Goal: Information Seeking & Learning: Learn about a topic

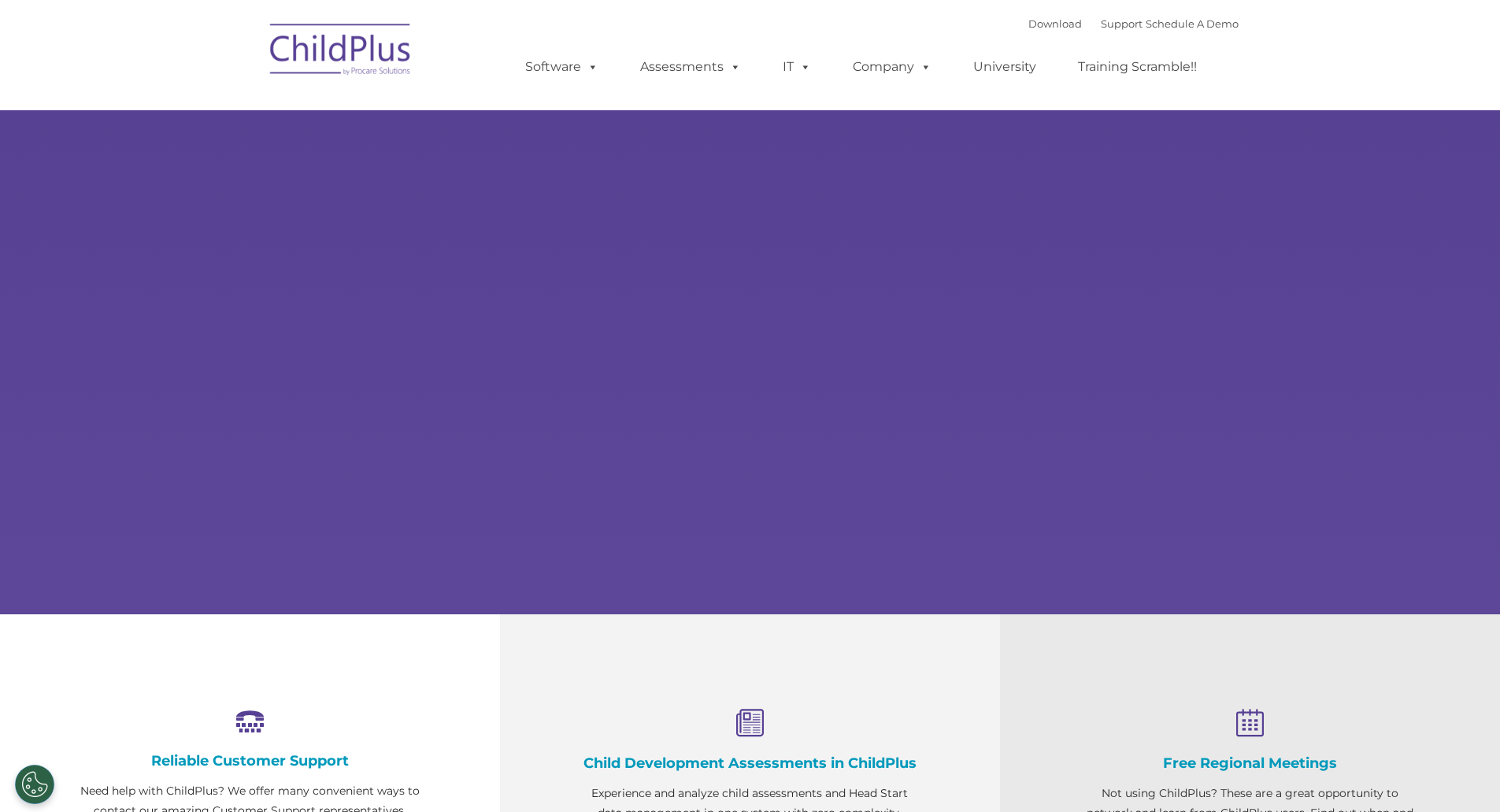
select select "MEDIUM"
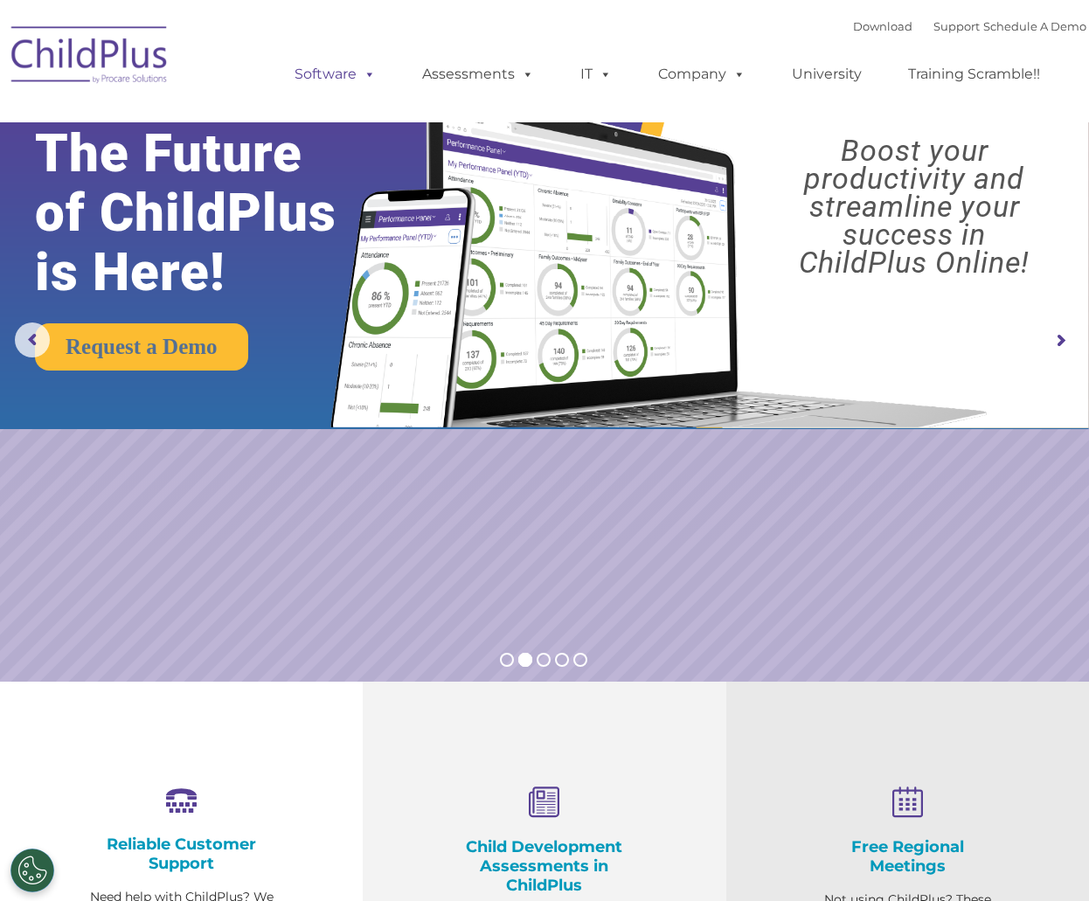
click at [321, 76] on link "Software" at bounding box center [335, 74] width 116 height 35
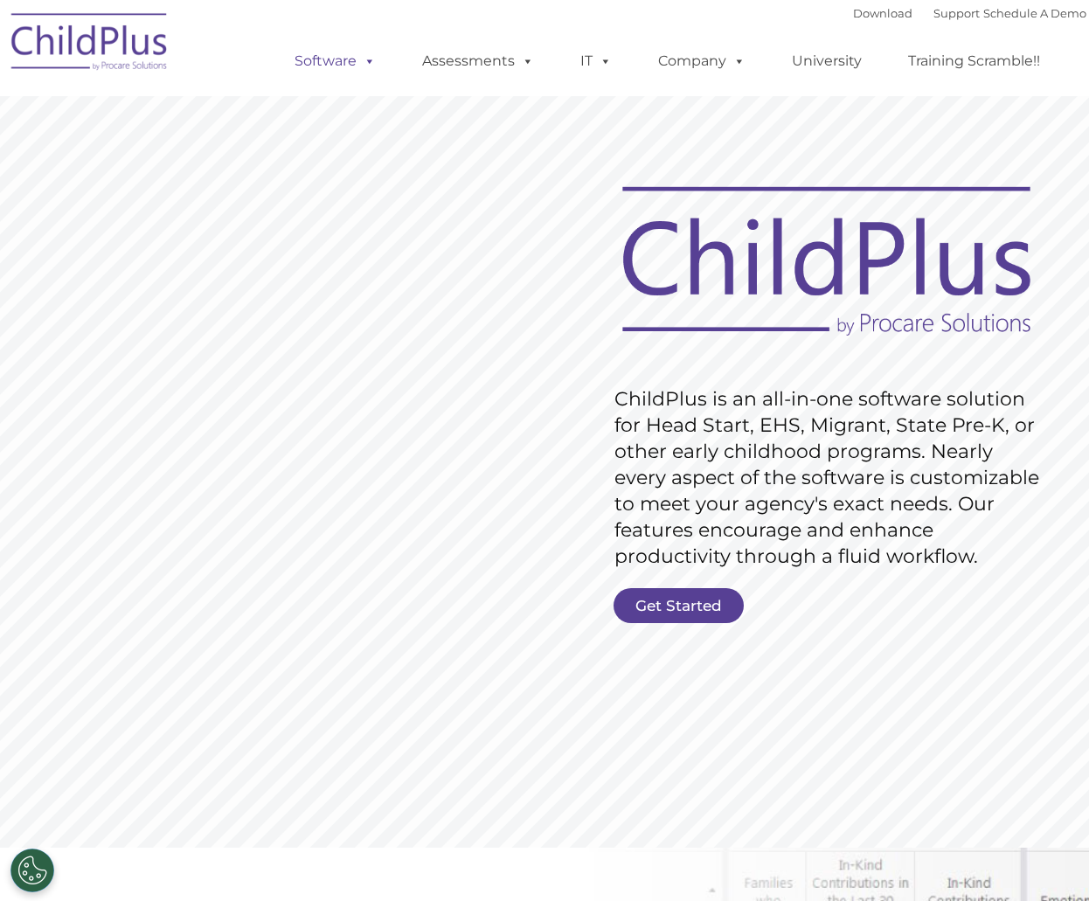
click at [370, 57] on span at bounding box center [365, 60] width 19 height 17
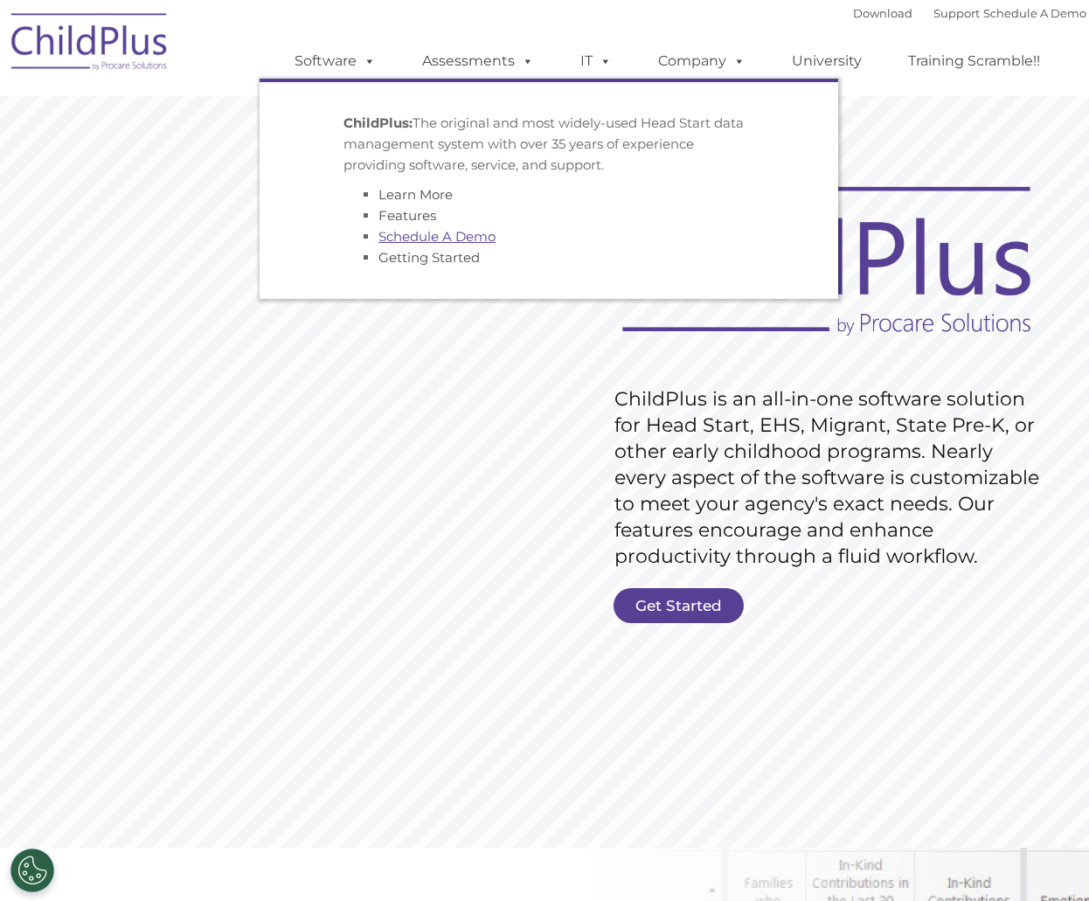
click at [389, 232] on link "Schedule A Demo" at bounding box center [436, 236] width 117 height 17
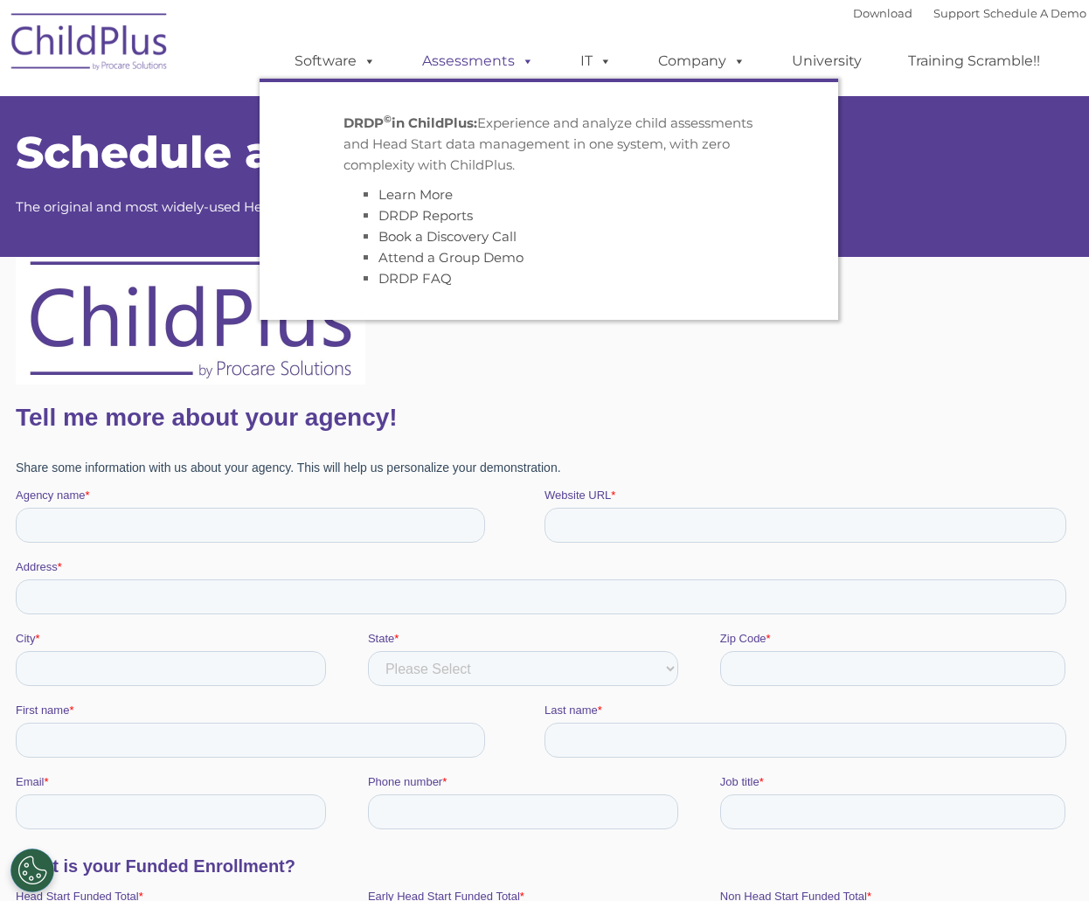
click at [525, 60] on span at bounding box center [524, 60] width 19 height 17
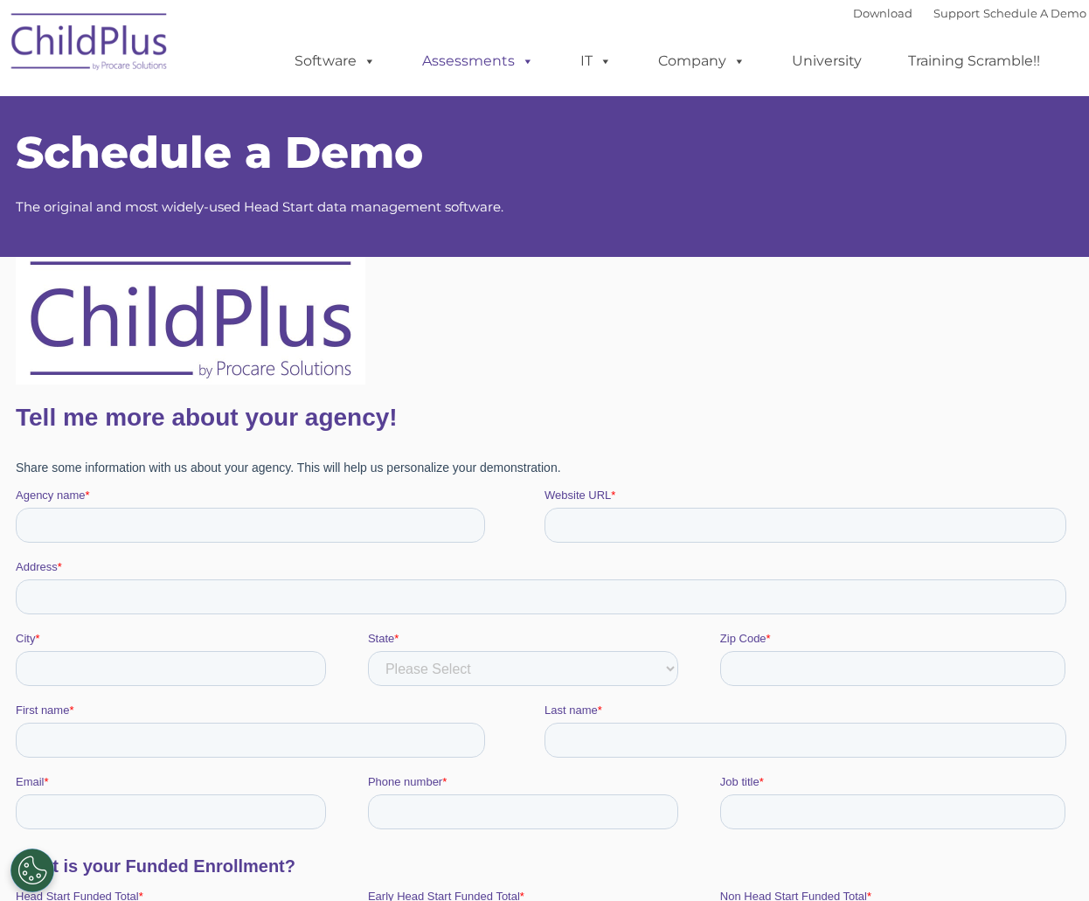
click at [525, 60] on span at bounding box center [524, 60] width 19 height 17
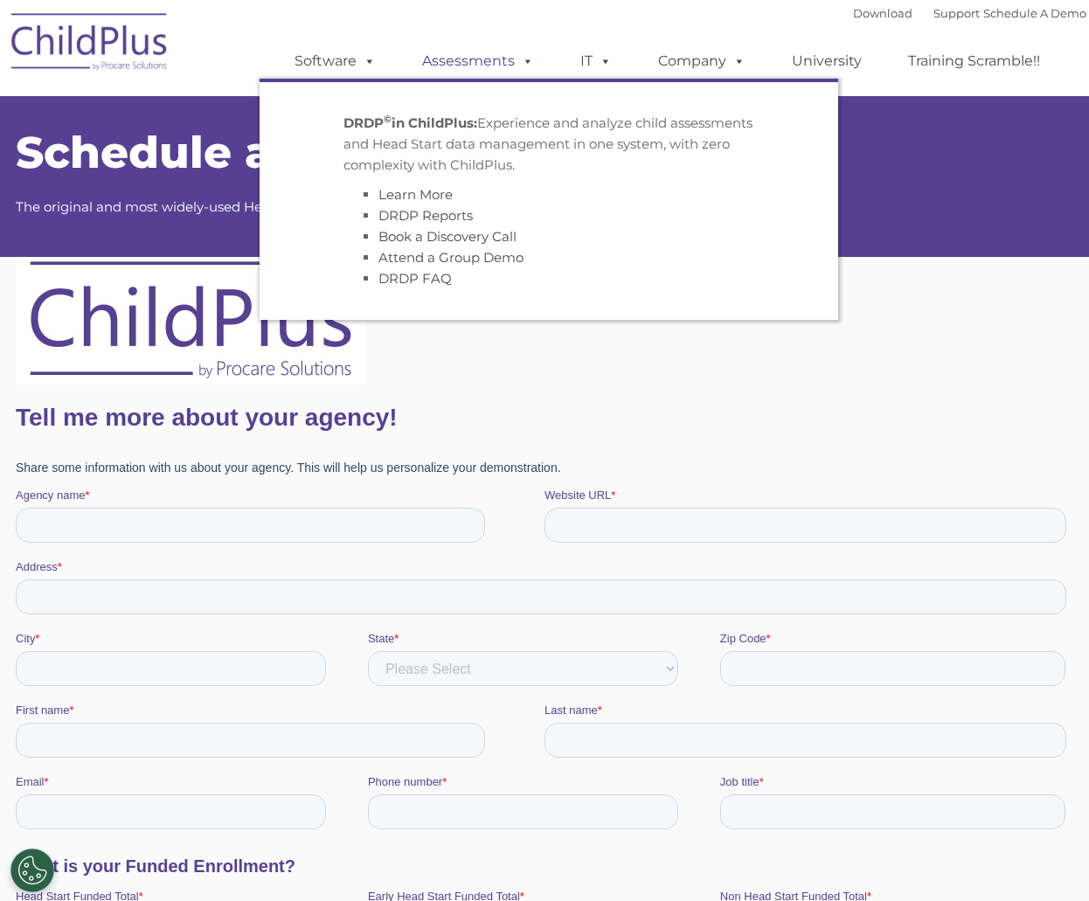
click at [532, 62] on span at bounding box center [524, 60] width 19 height 17
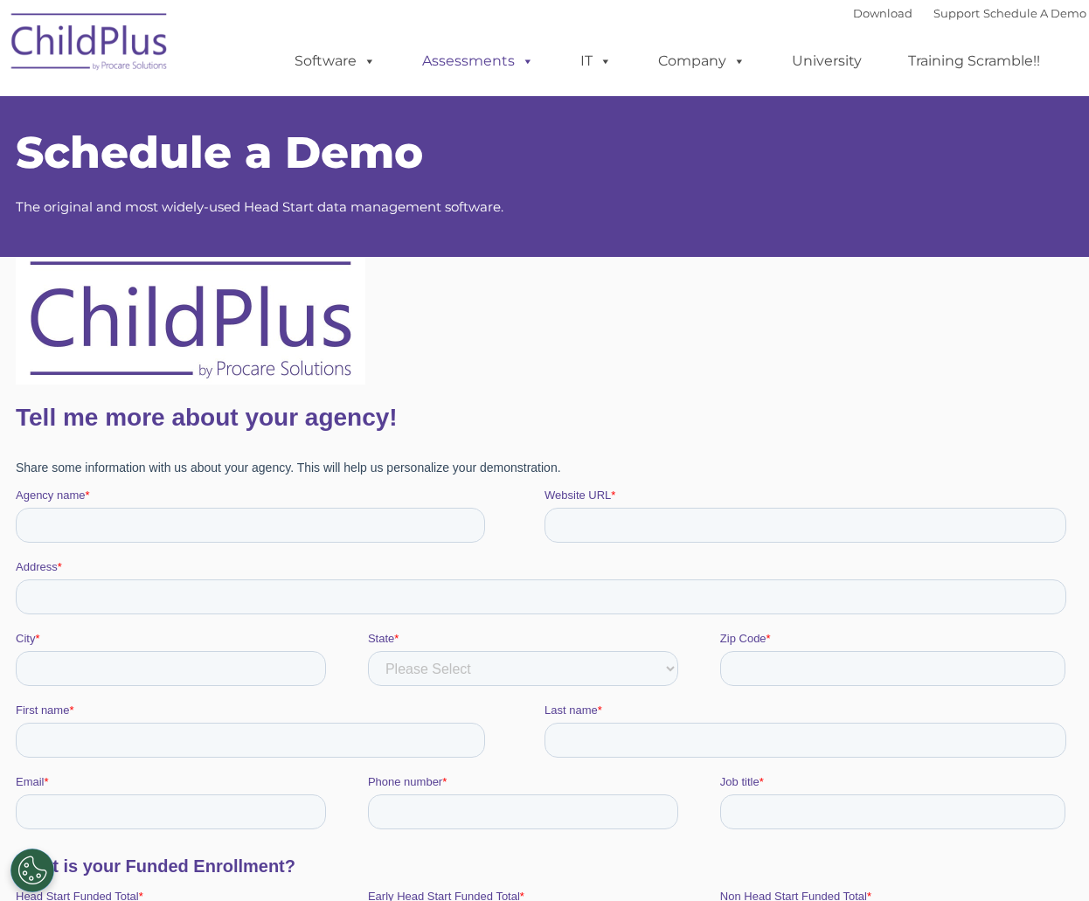
click at [532, 62] on span at bounding box center [524, 60] width 19 height 17
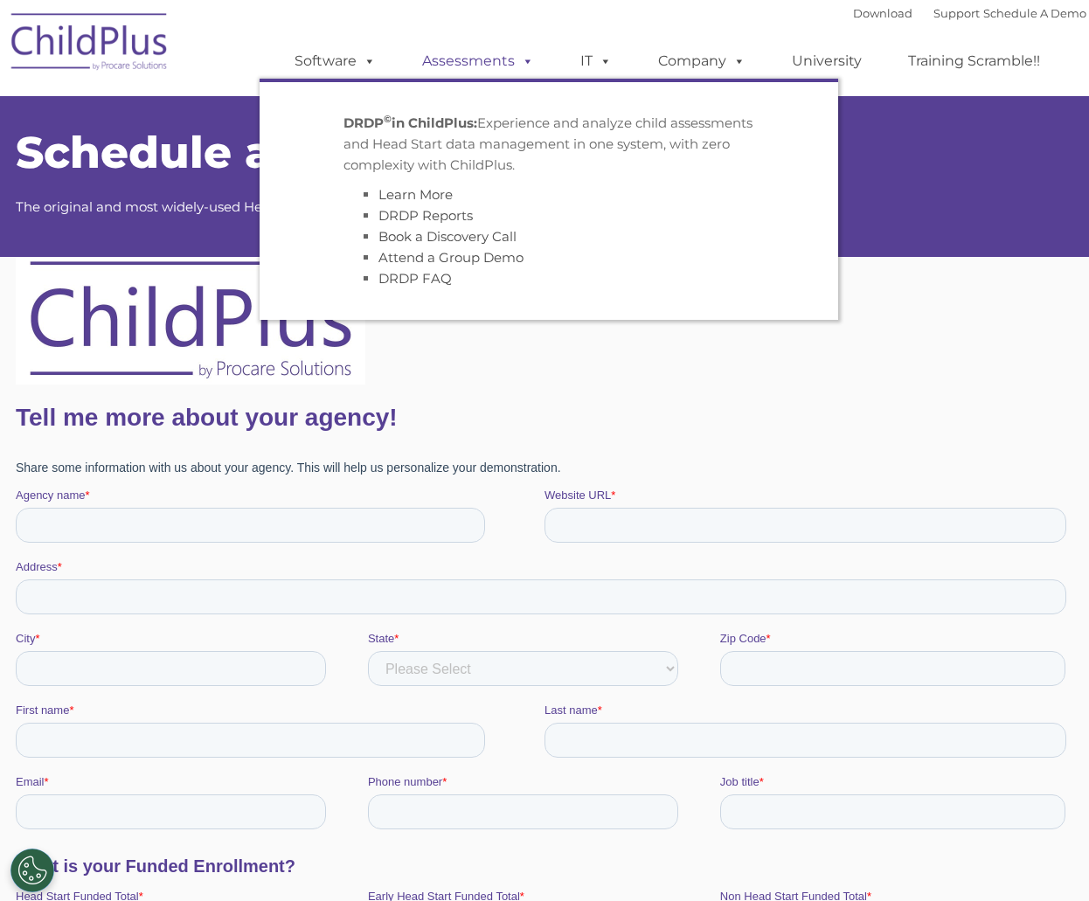
click at [533, 64] on link "Assessments" at bounding box center [478, 61] width 147 height 35
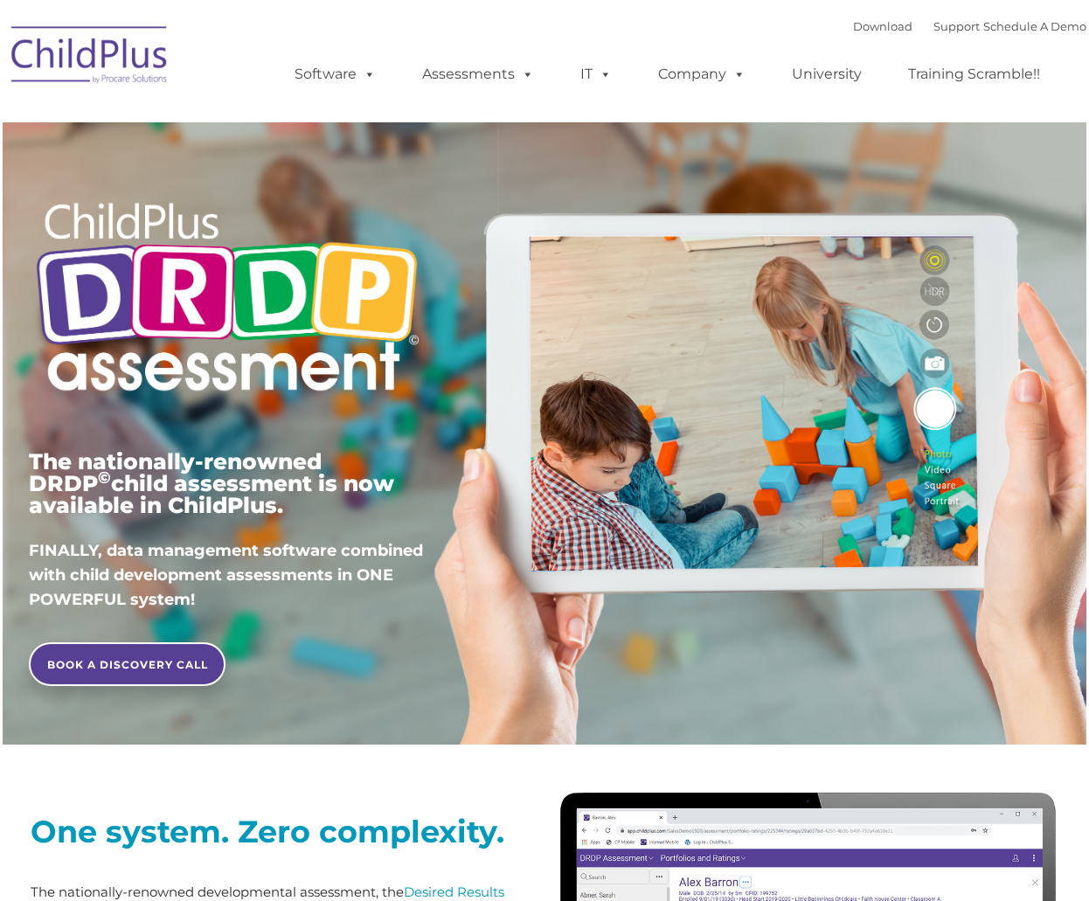
type input ""
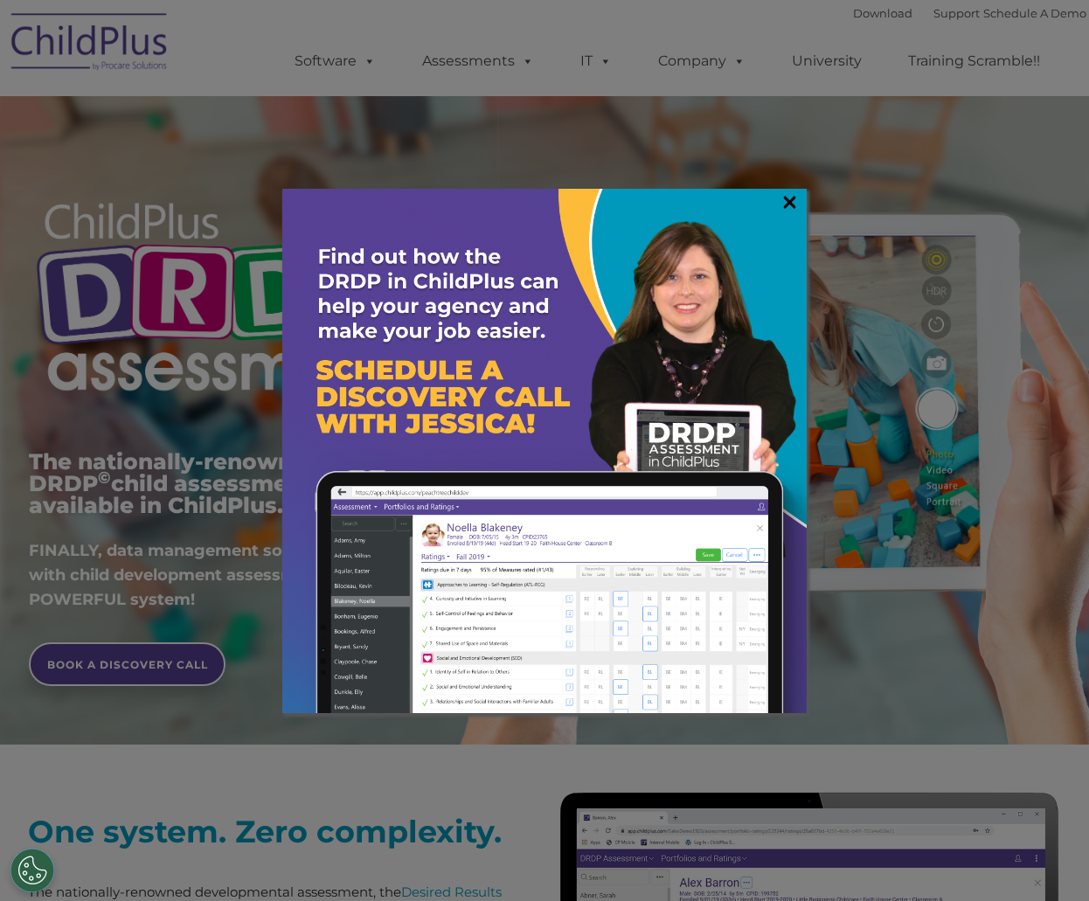
click at [795, 206] on link "×" at bounding box center [789, 201] width 20 height 17
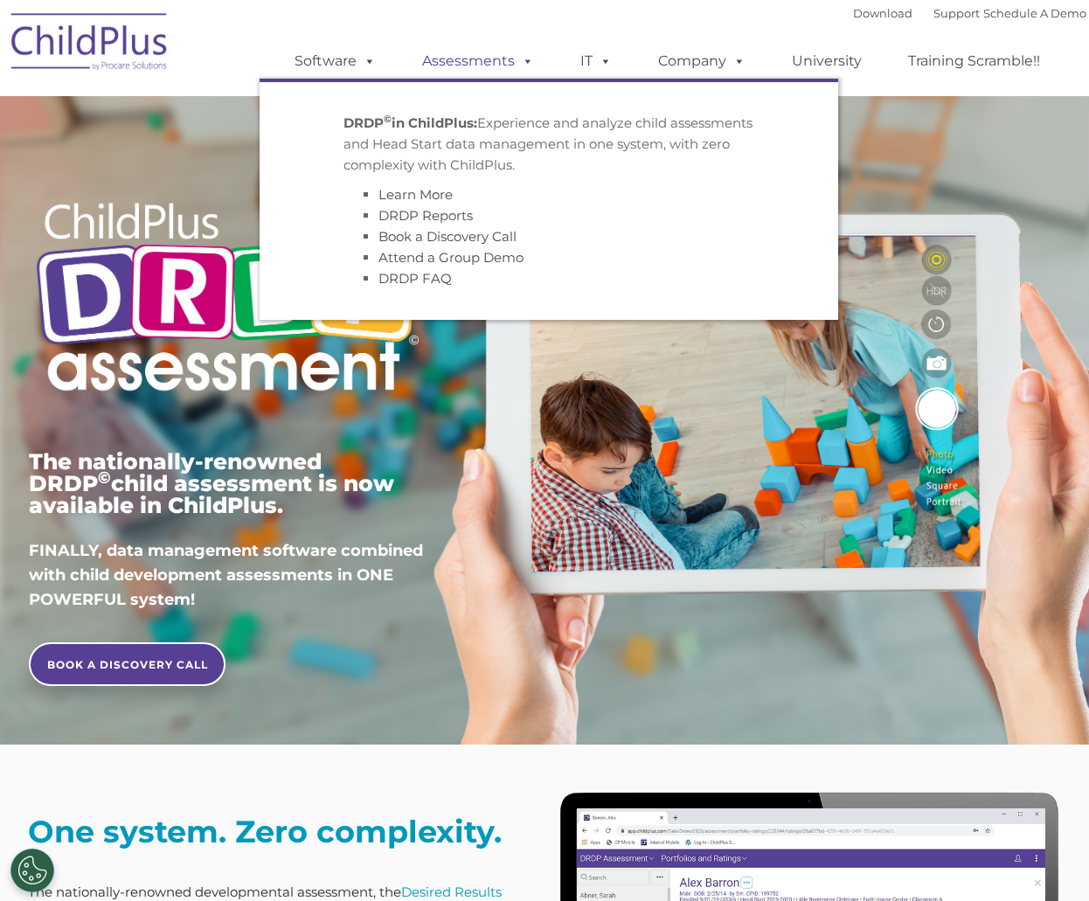
click at [528, 69] on span at bounding box center [524, 60] width 19 height 17
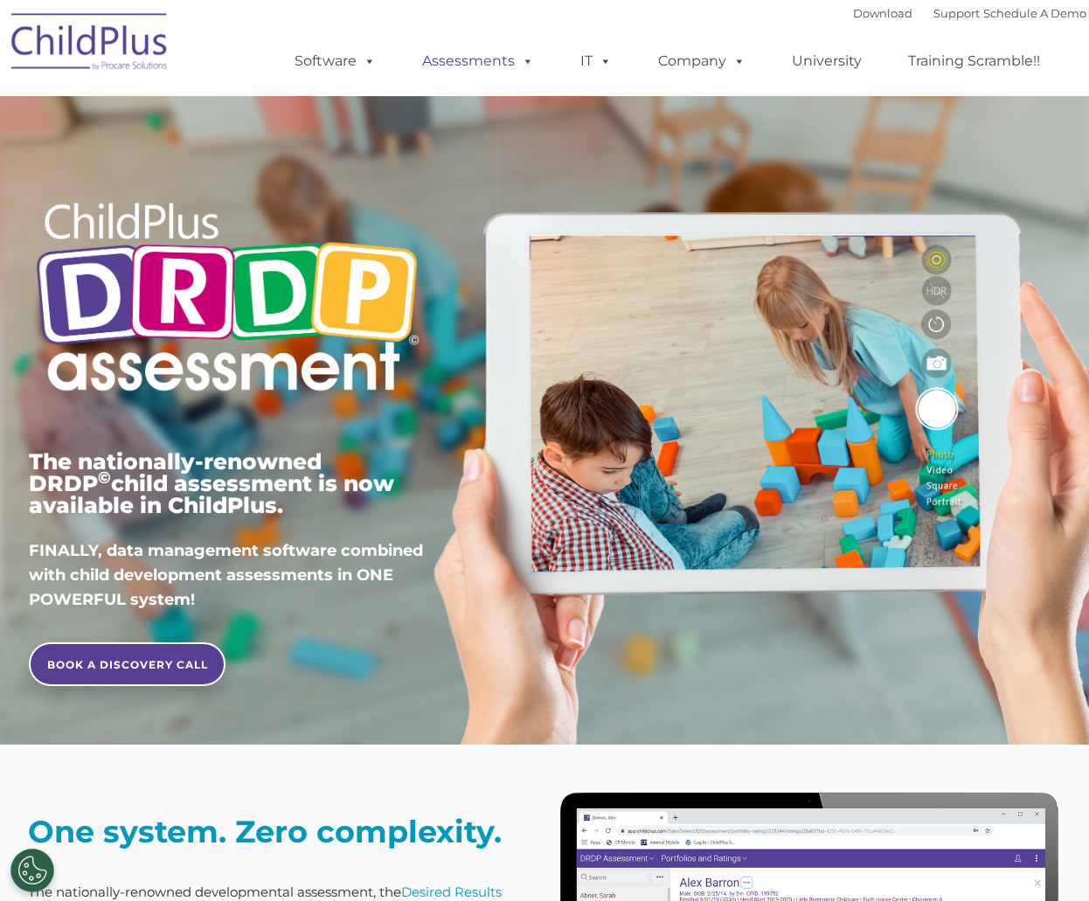
click at [527, 69] on span at bounding box center [524, 60] width 19 height 17
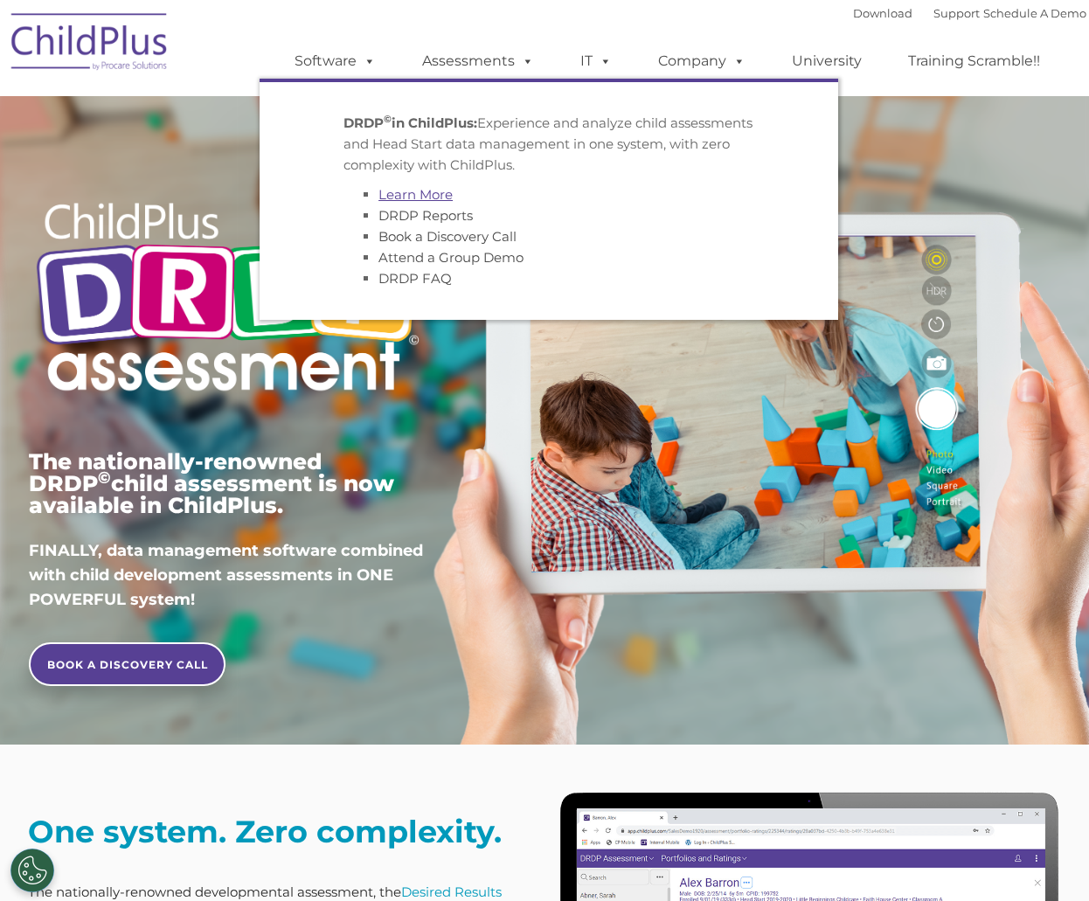
click at [445, 192] on link "Learn More" at bounding box center [415, 194] width 74 height 17
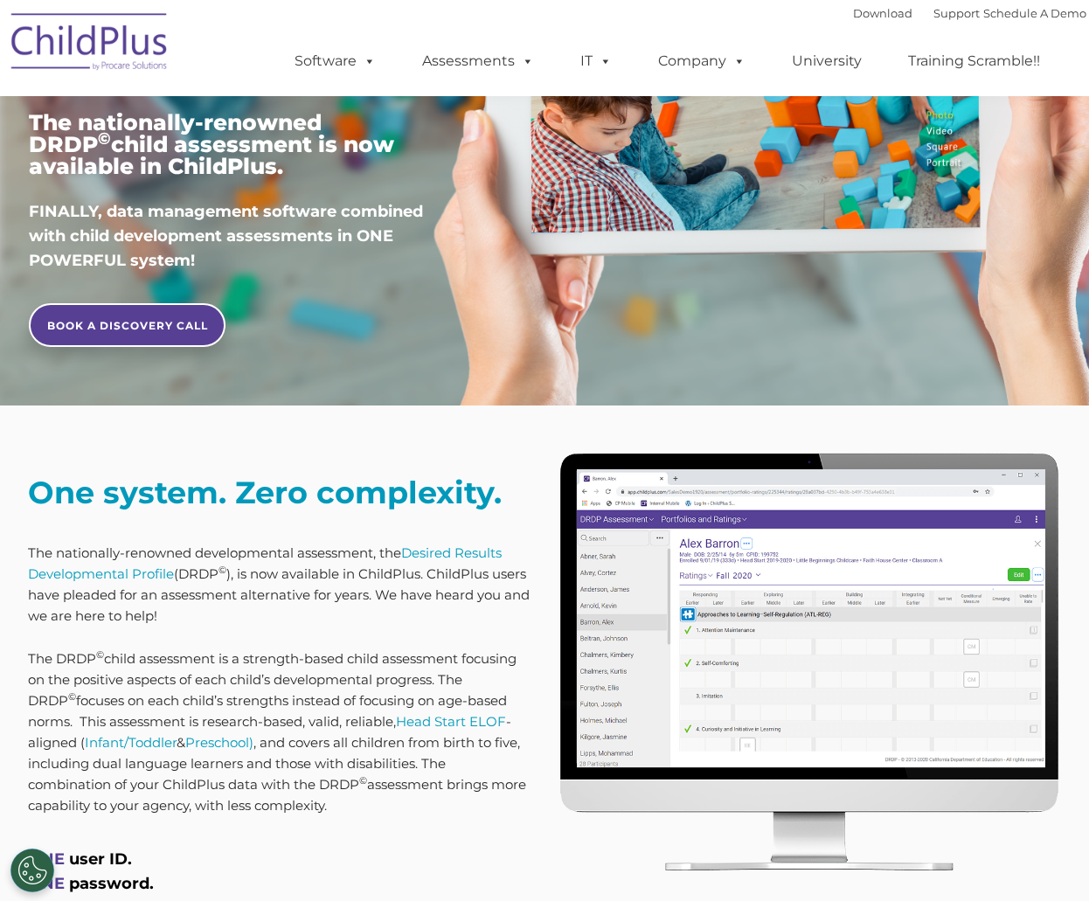
scroll to position [349, 0]
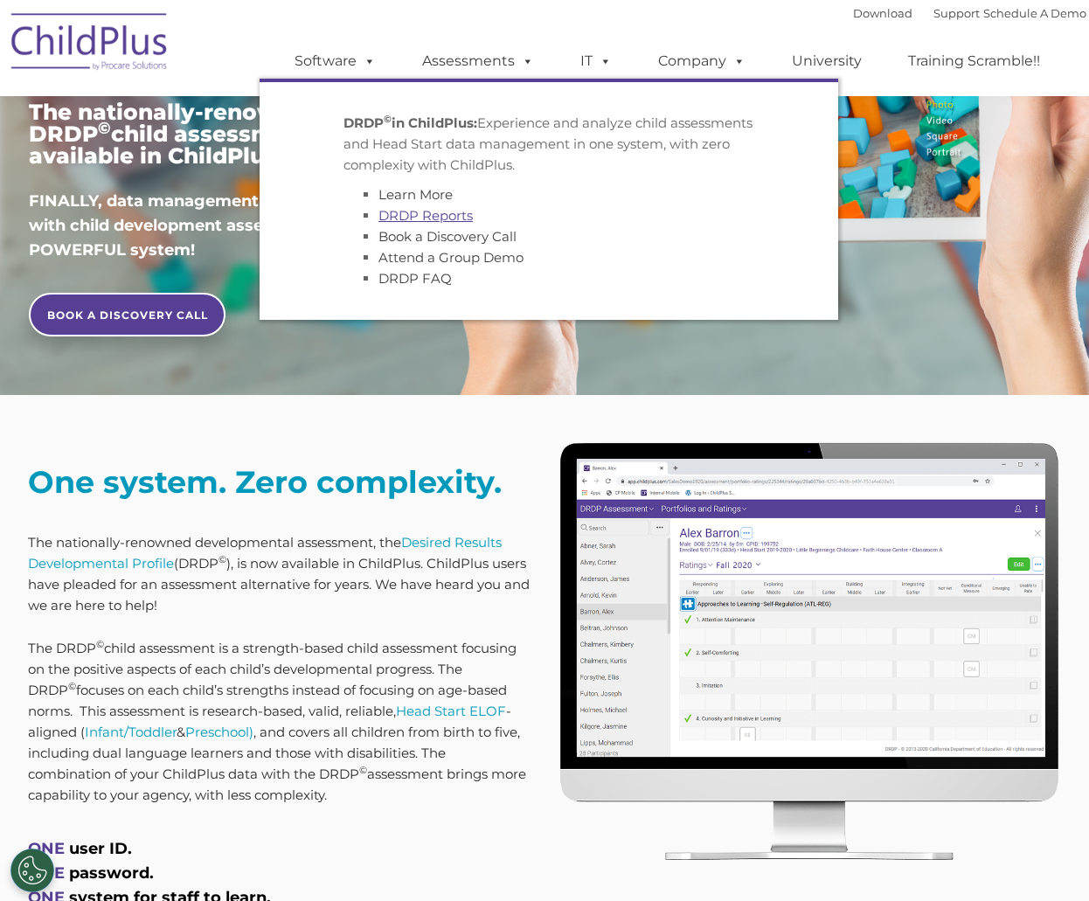
click at [441, 213] on link "DRDP Reports" at bounding box center [425, 215] width 94 height 17
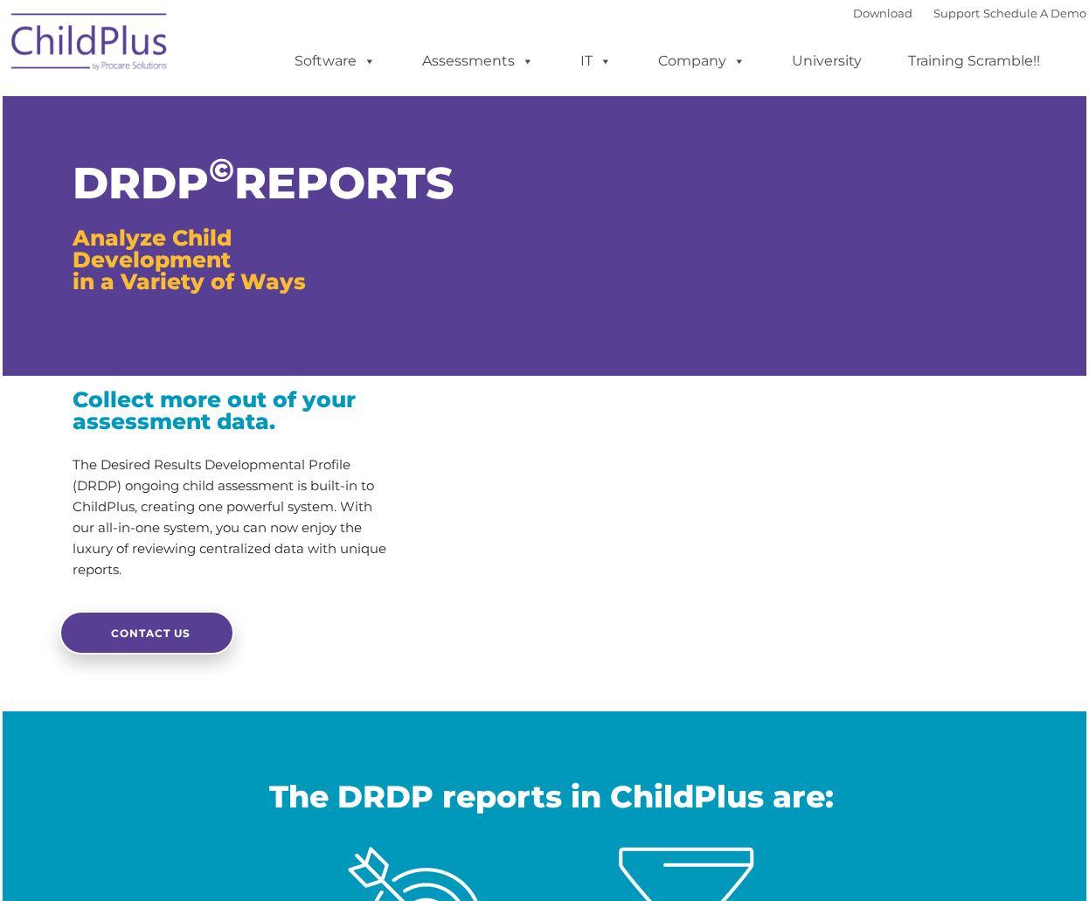
type input ""
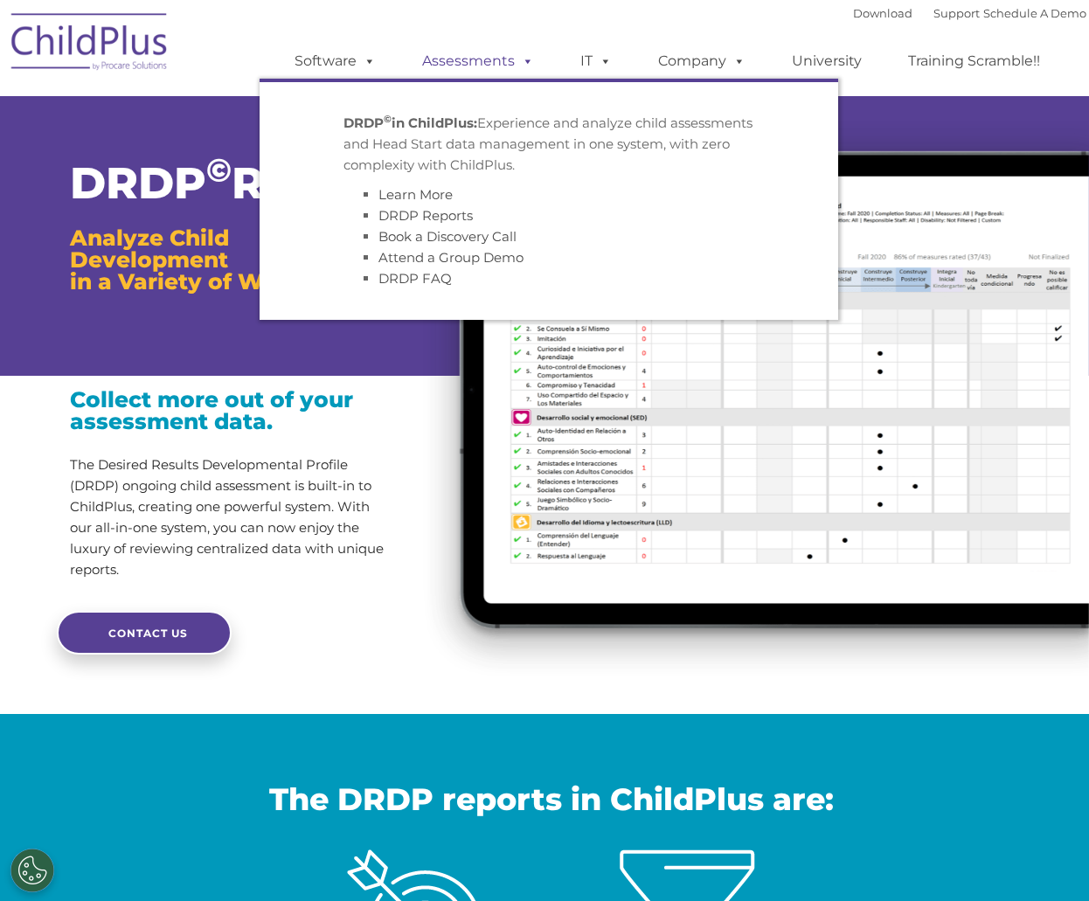
click at [530, 68] on span at bounding box center [524, 60] width 19 height 17
click at [525, 69] on span at bounding box center [524, 60] width 19 height 17
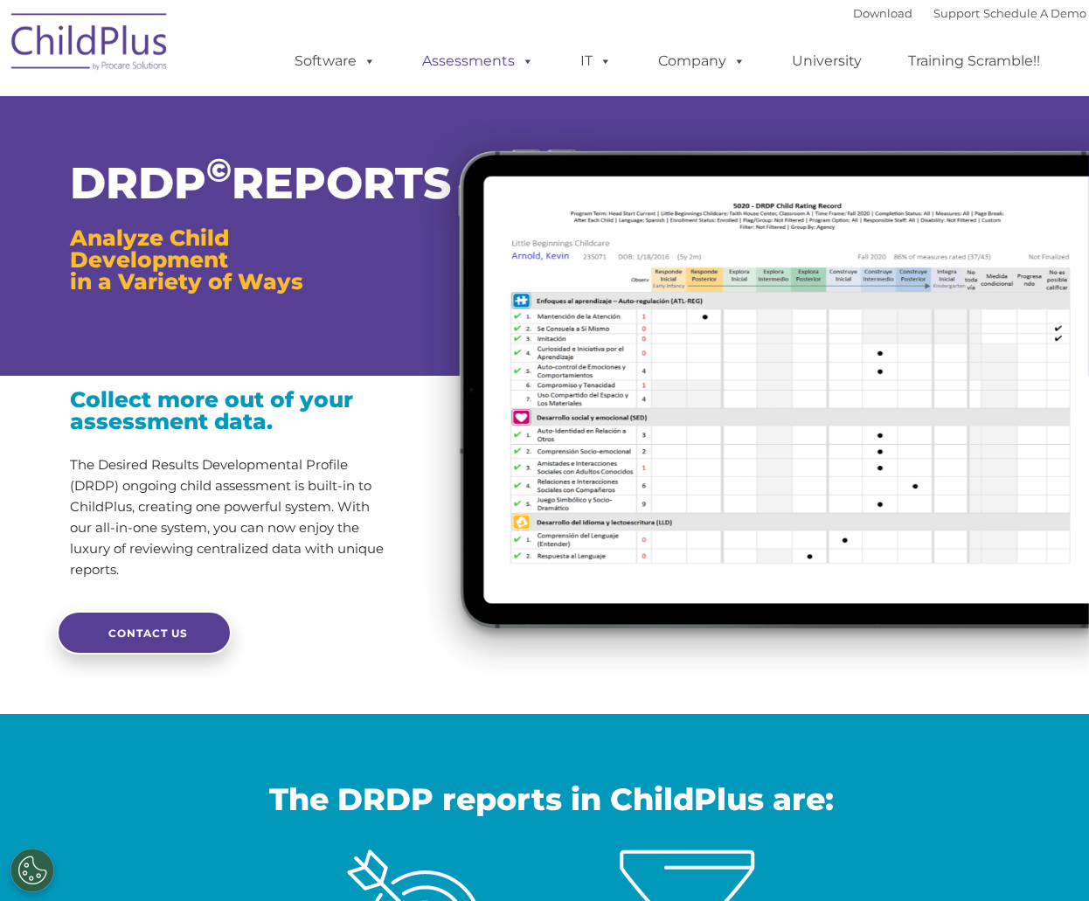
click at [525, 69] on span at bounding box center [524, 60] width 19 height 17
click at [360, 56] on span at bounding box center [365, 60] width 19 height 17
click at [364, 61] on span at bounding box center [365, 60] width 19 height 17
click at [542, 50] on link "Assessments" at bounding box center [478, 61] width 147 height 35
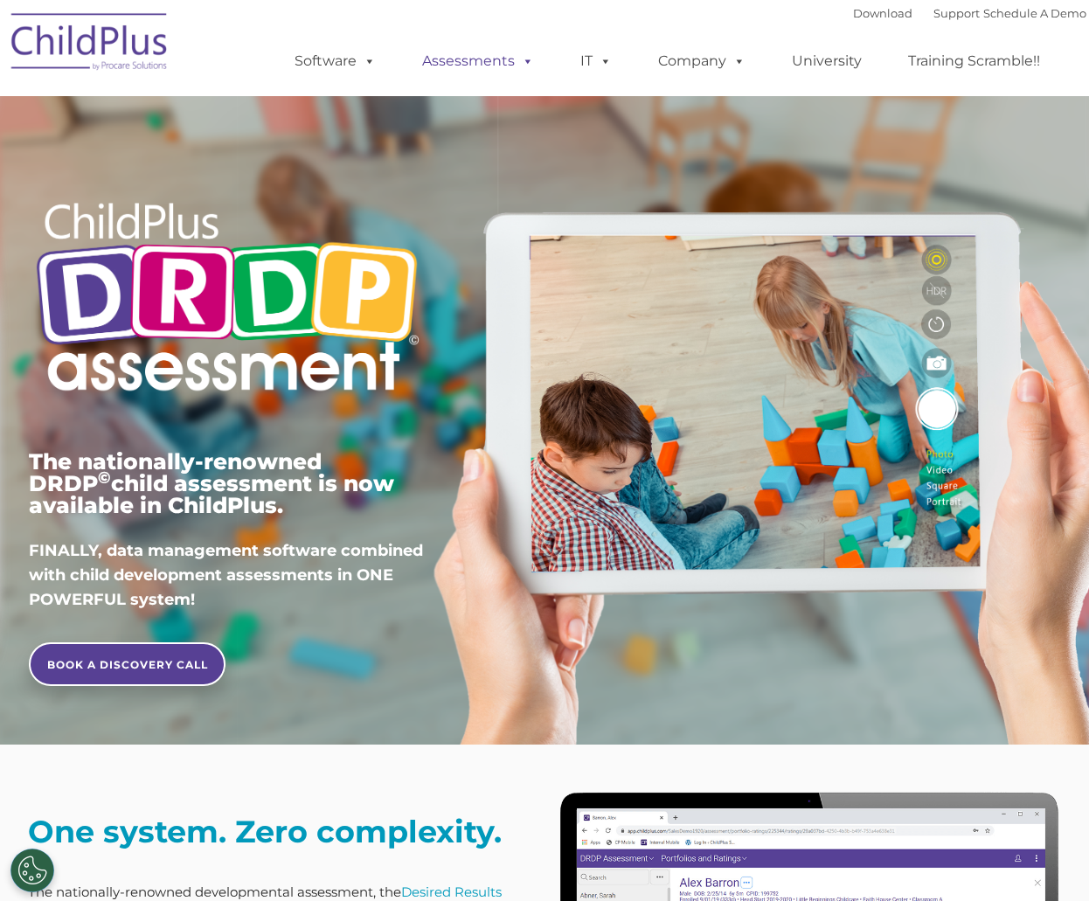
click at [525, 53] on span at bounding box center [524, 60] width 19 height 17
click at [171, 445] on div "The nationally-renowned DRDP © child assessment is now available in ChildPlus. …" at bounding box center [227, 352] width 397 height 520
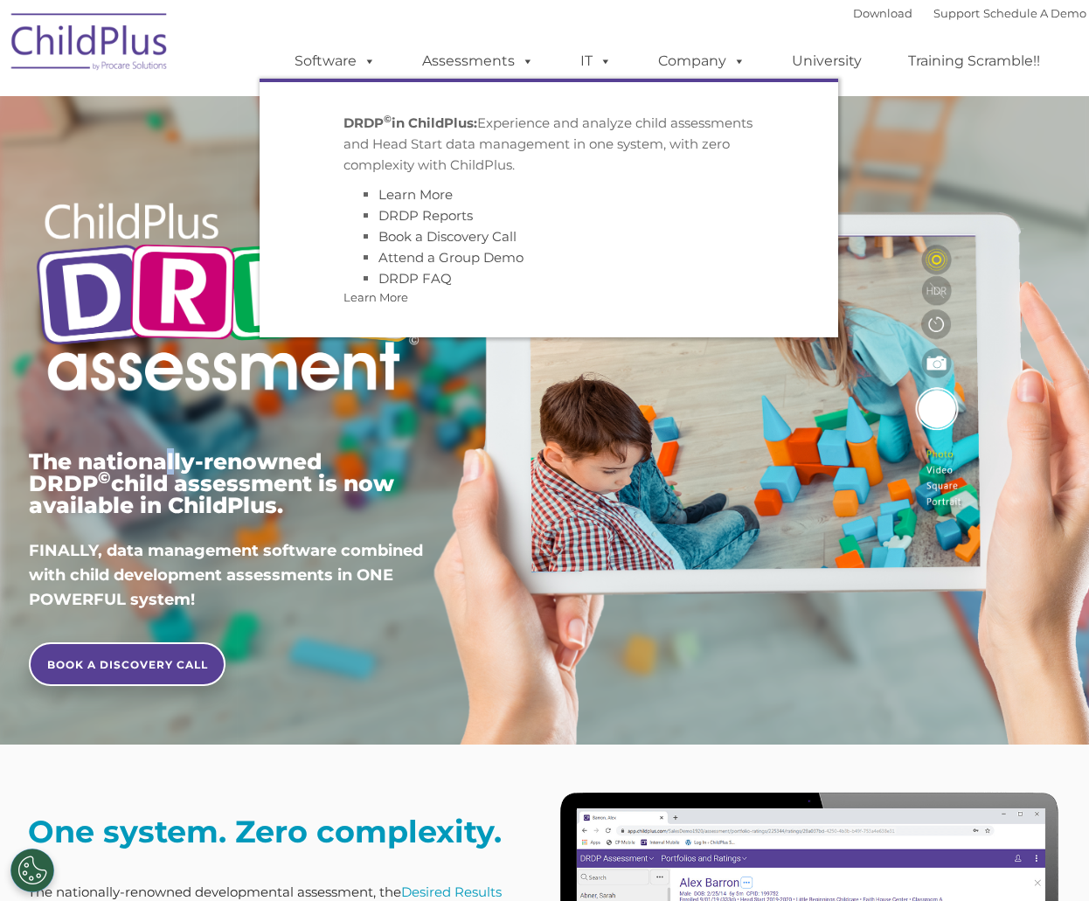
click at [74, 37] on img at bounding box center [90, 44] width 175 height 87
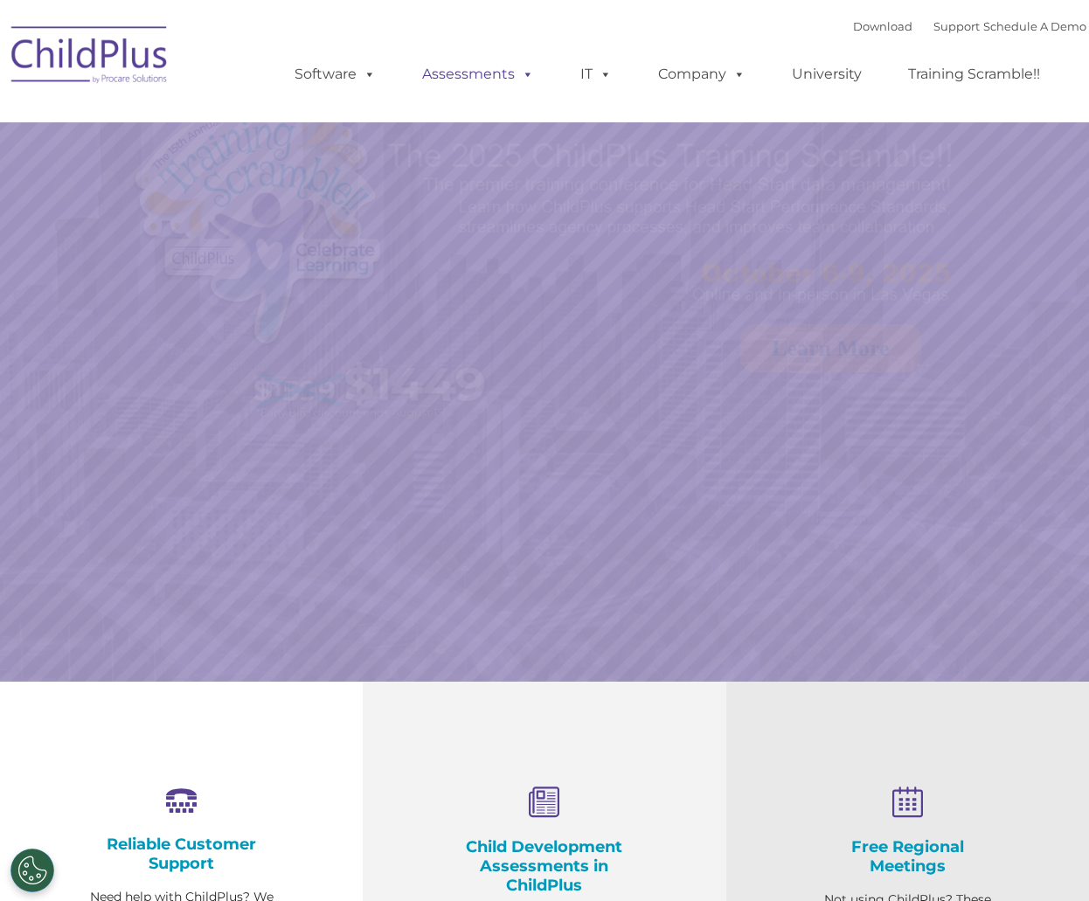
select select "MEDIUM"
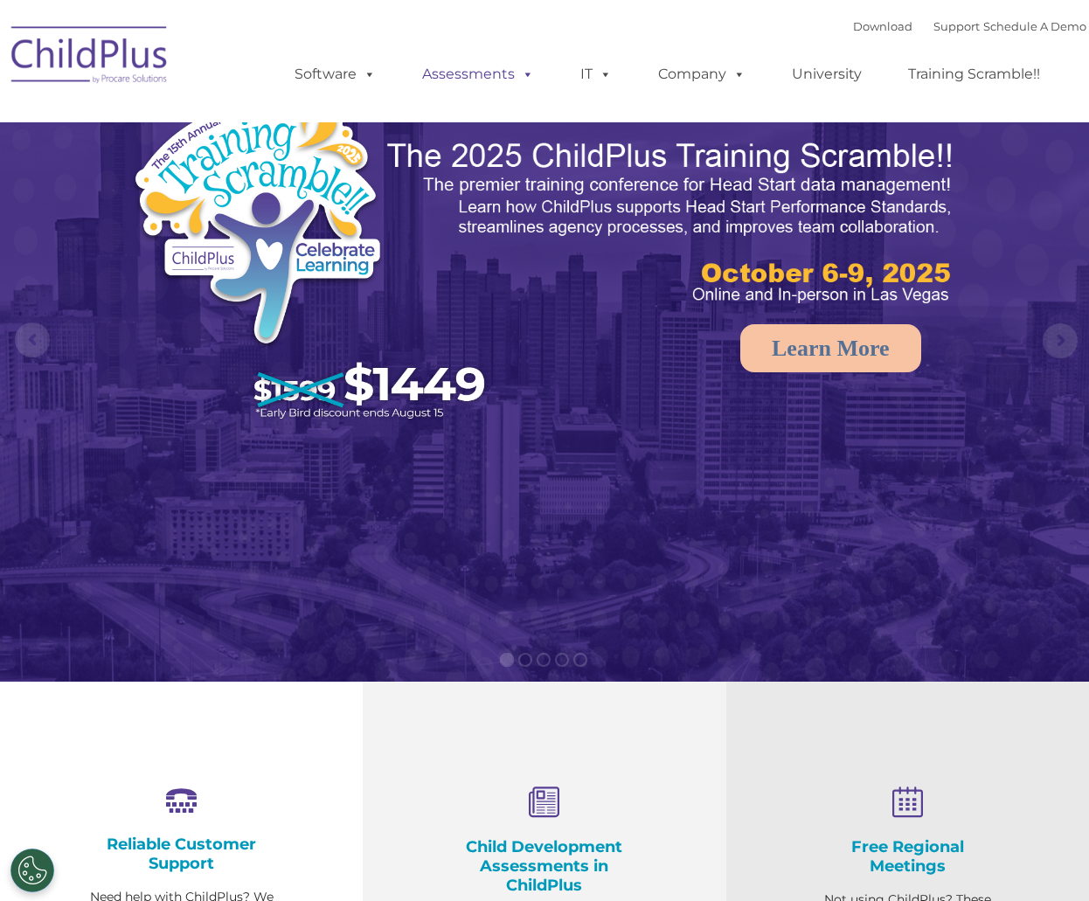
click at [530, 75] on span at bounding box center [524, 74] width 19 height 17
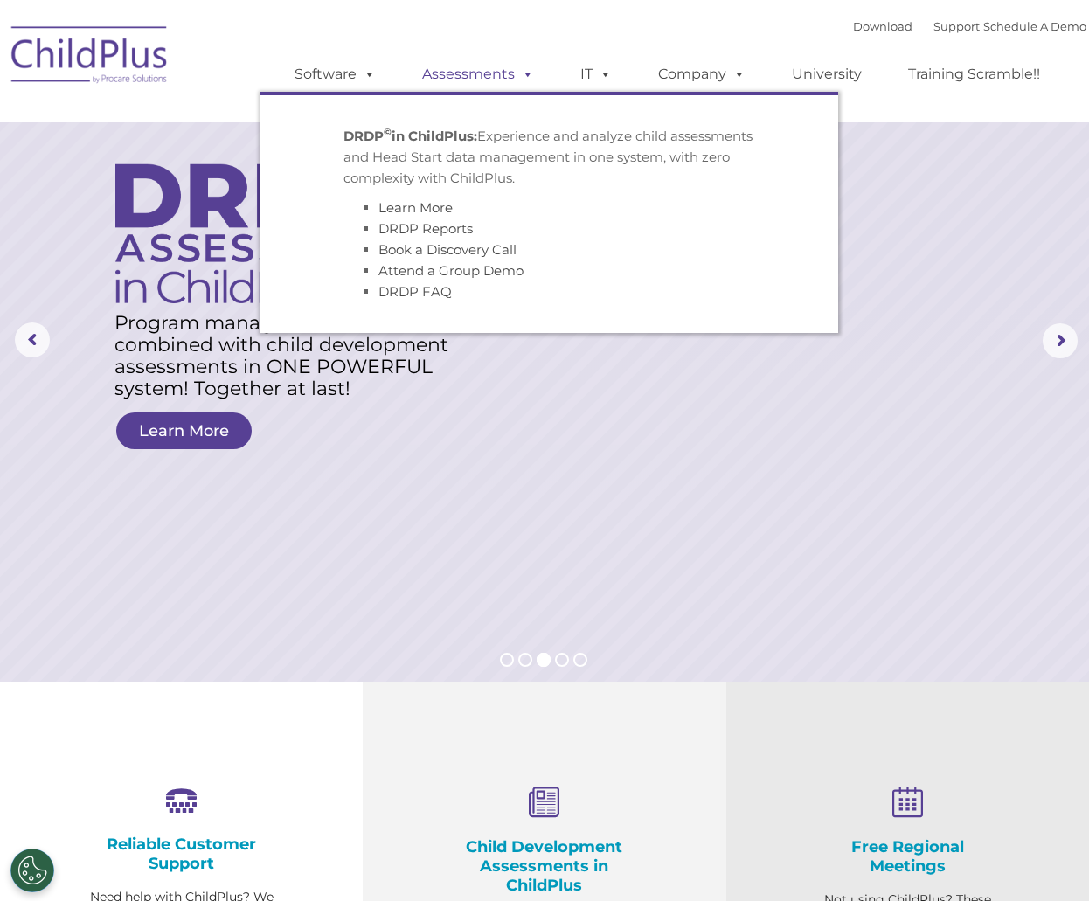
click at [524, 80] on span at bounding box center [524, 74] width 19 height 17
click at [522, 76] on span at bounding box center [524, 74] width 19 height 17
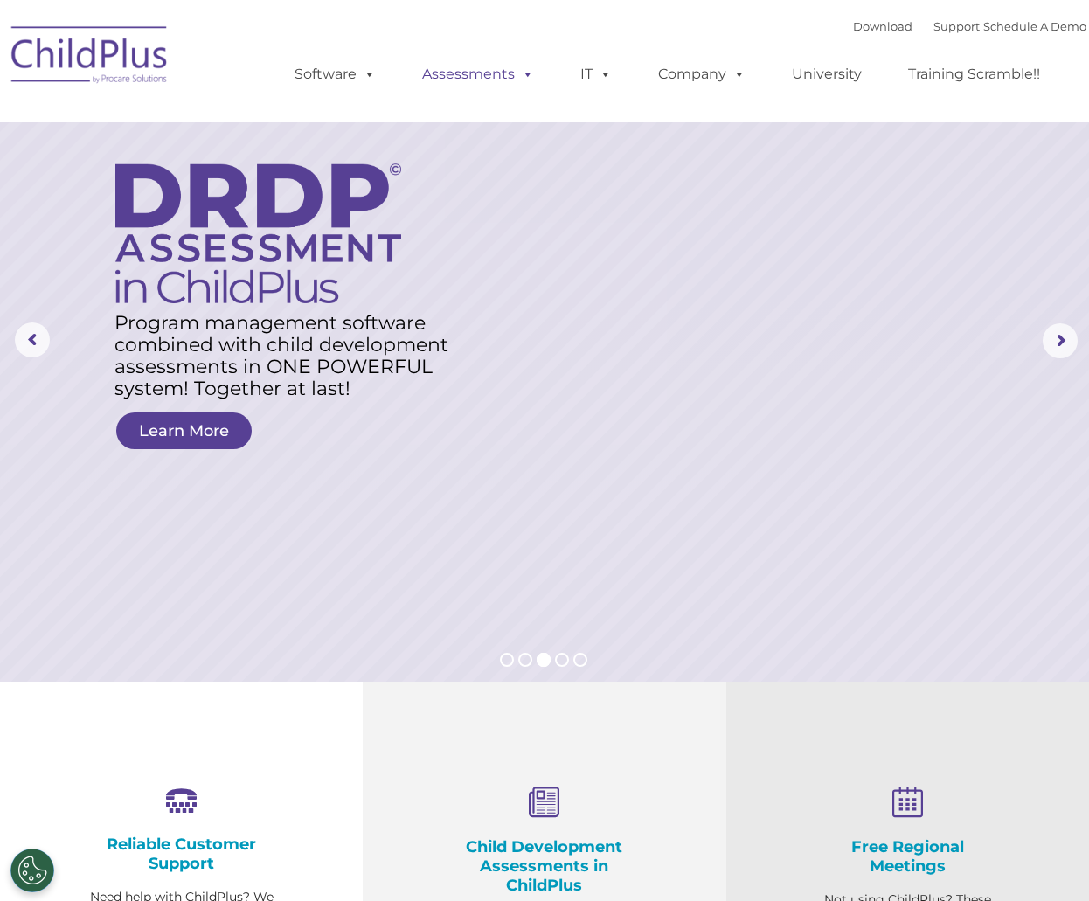
click at [522, 77] on span at bounding box center [524, 74] width 19 height 17
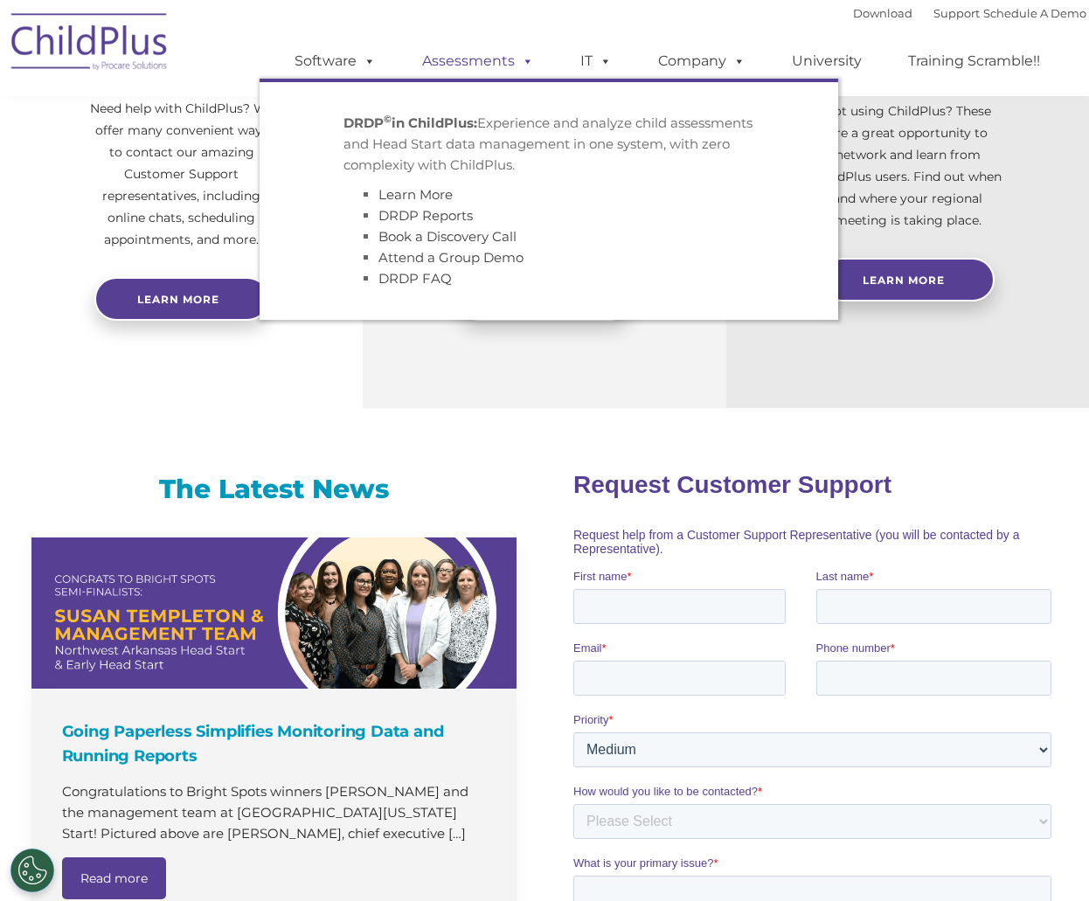
click at [522, 59] on span at bounding box center [524, 60] width 19 height 17
click at [529, 58] on span at bounding box center [524, 60] width 19 height 17
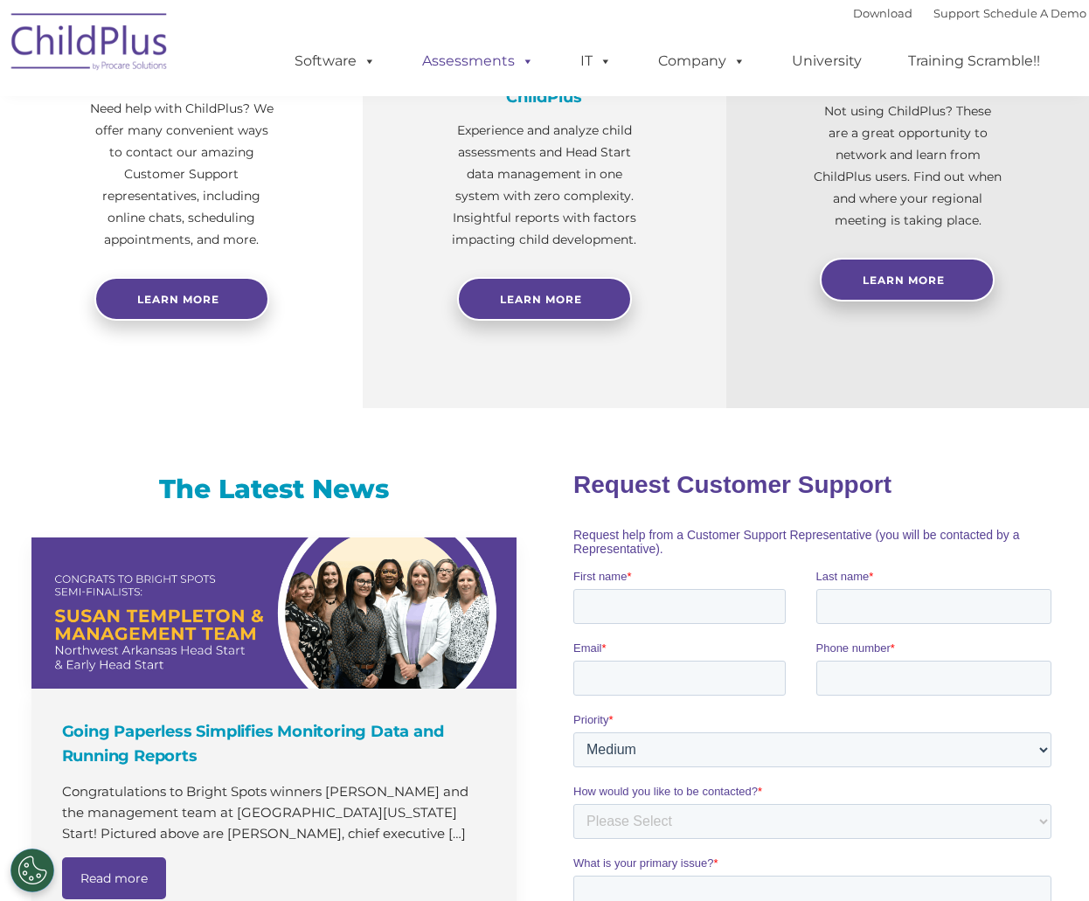
click at [529, 59] on span at bounding box center [524, 60] width 19 height 17
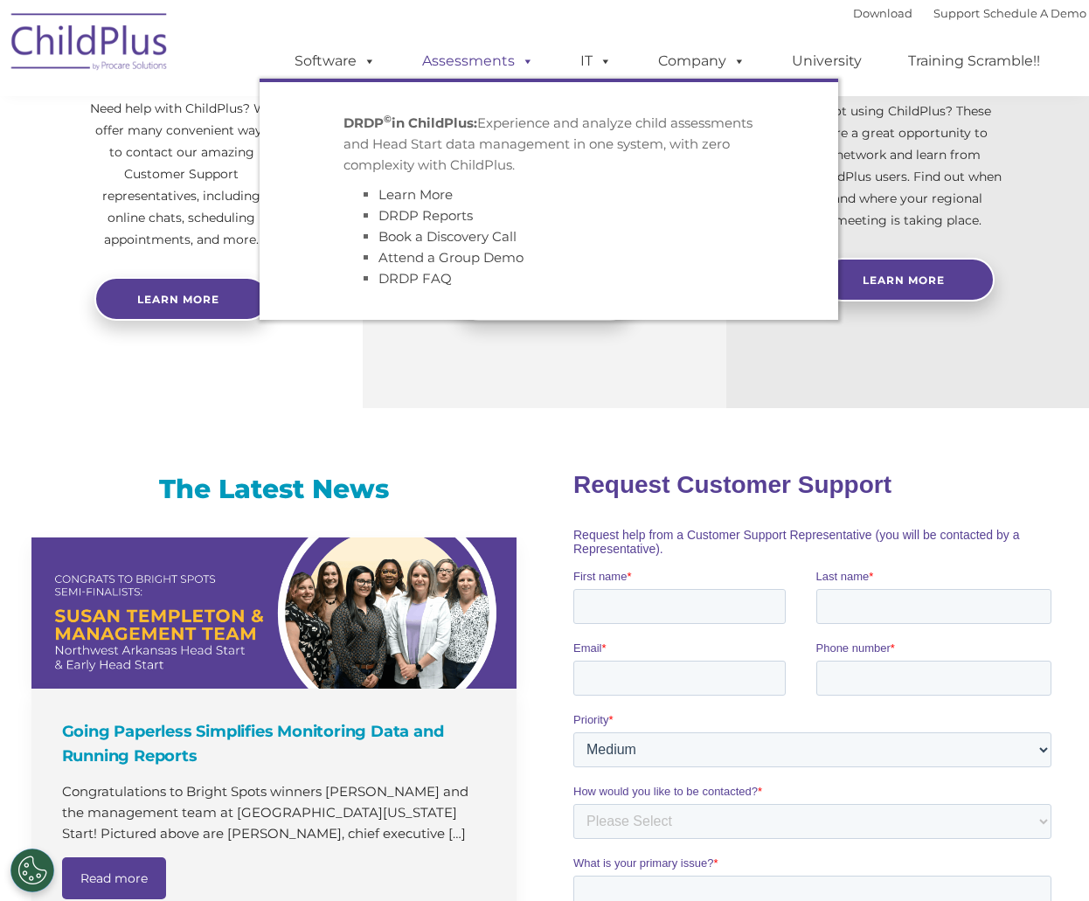
click at [527, 64] on span at bounding box center [524, 60] width 19 height 17
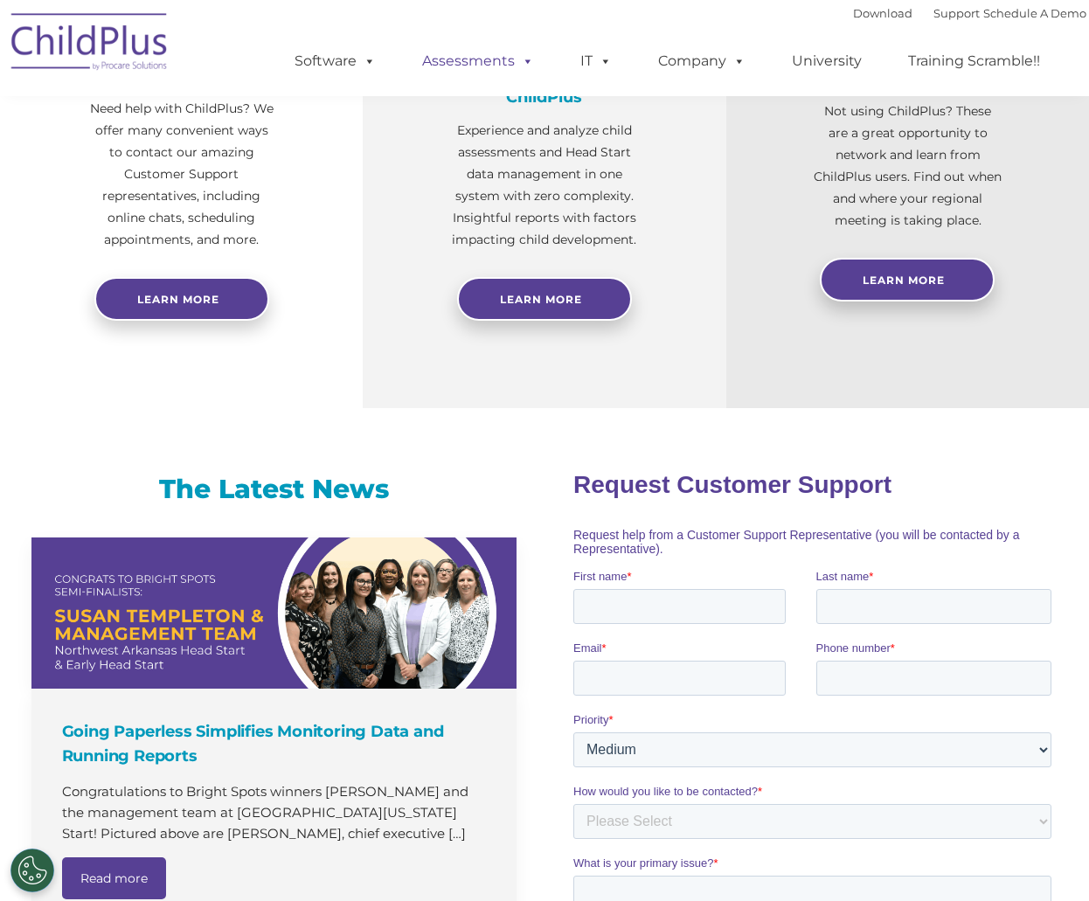
click at [515, 64] on span at bounding box center [524, 60] width 19 height 17
click at [531, 62] on span at bounding box center [524, 60] width 19 height 17
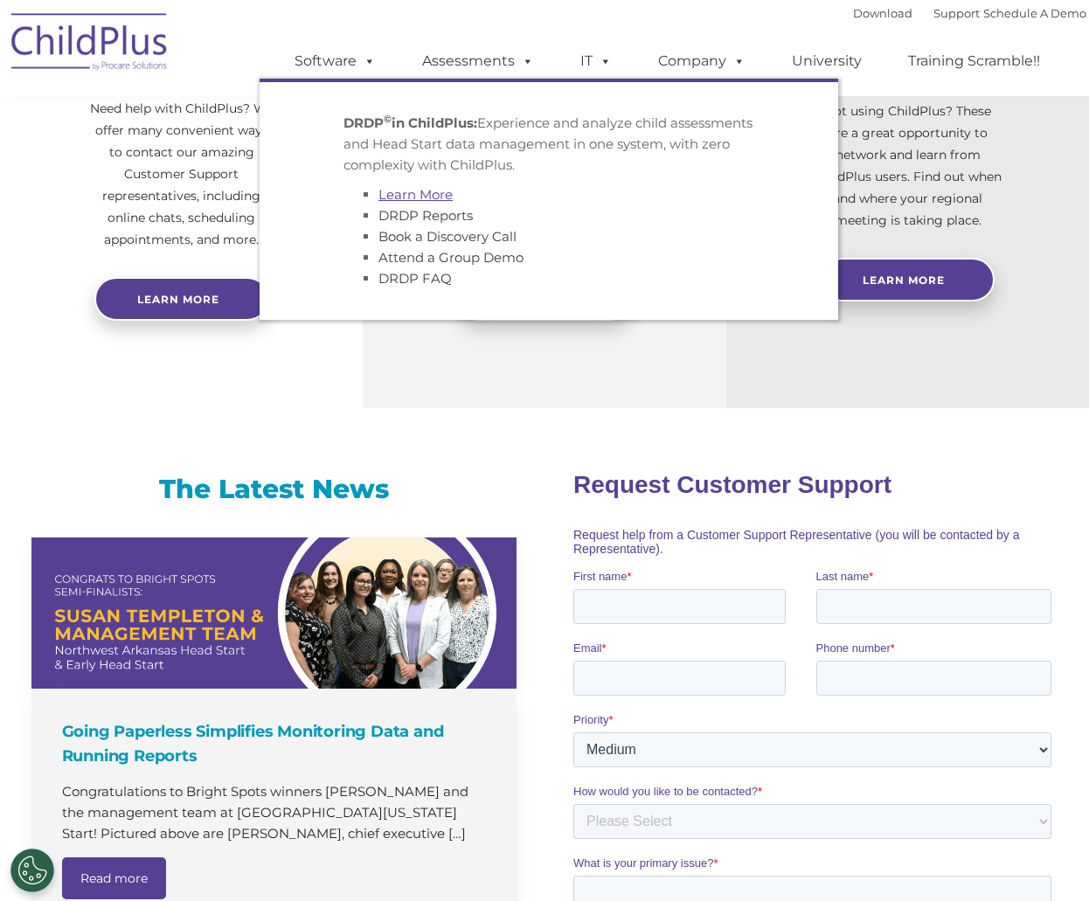
click at [441, 193] on link "Learn More" at bounding box center [415, 194] width 74 height 17
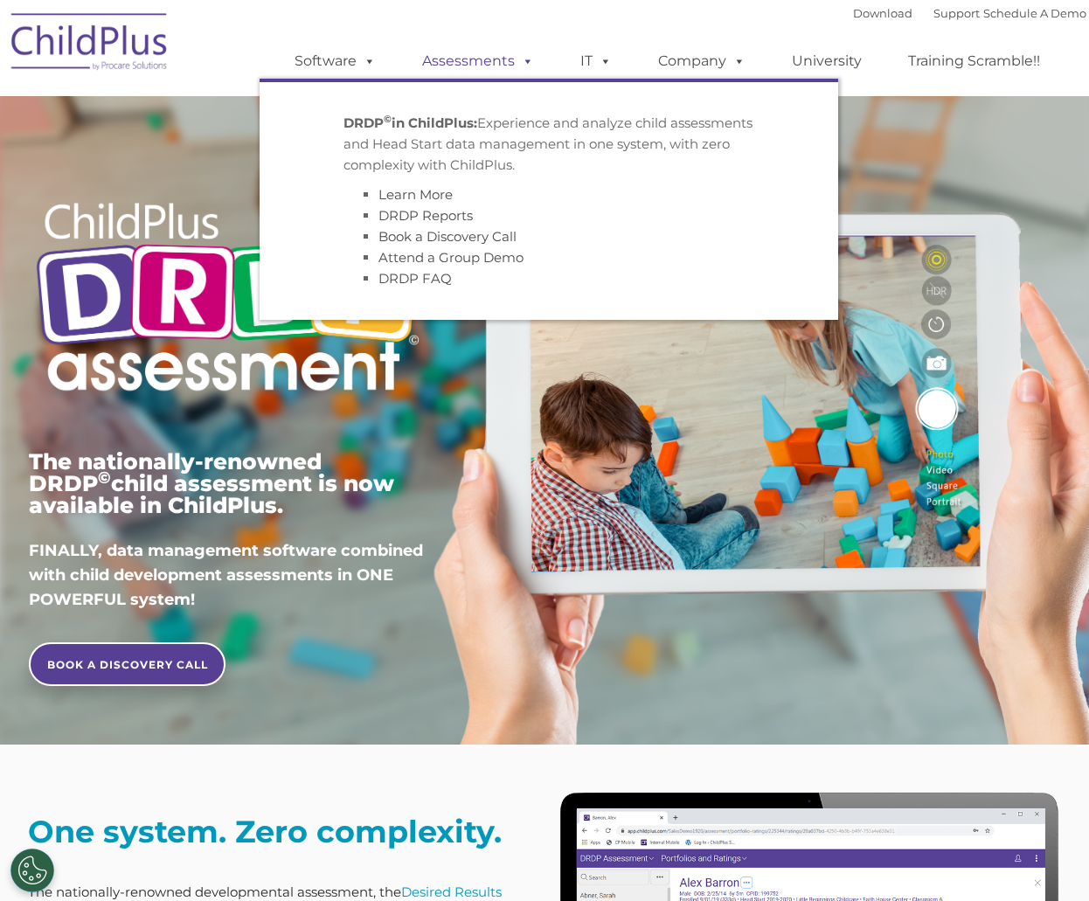
click at [520, 63] on span at bounding box center [524, 60] width 19 height 17
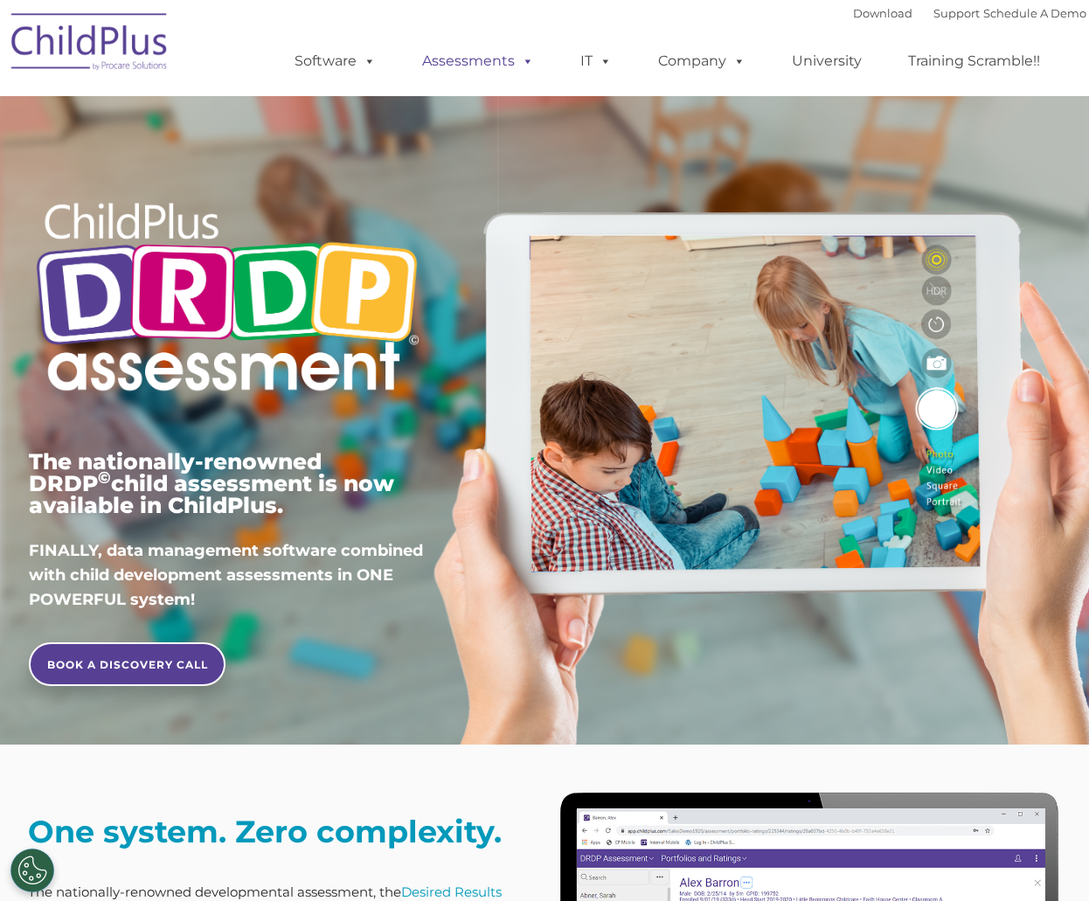
click at [529, 62] on span at bounding box center [524, 60] width 19 height 17
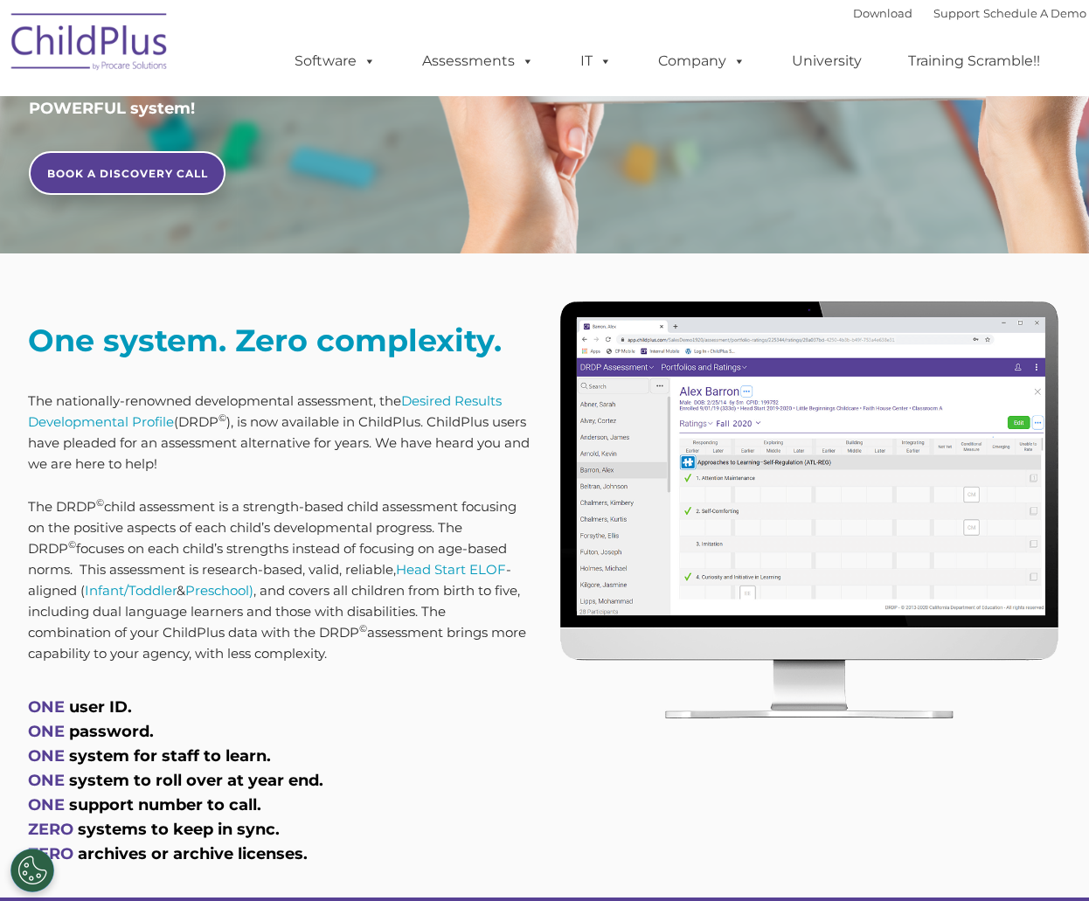
scroll to position [492, 0]
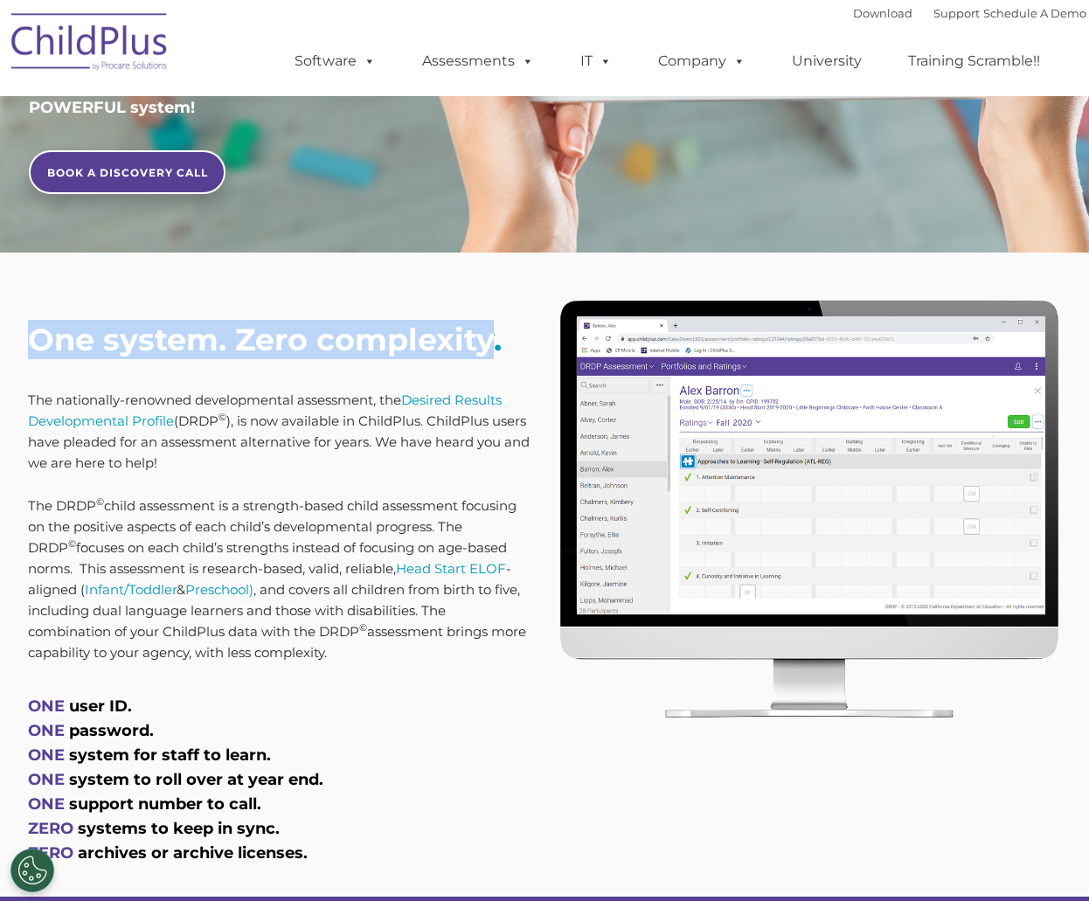
drag, startPoint x: 465, startPoint y: 338, endPoint x: 26, endPoint y: 347, distance: 438.7
click at [26, 347] on div "One system. Zero complexity. The nationally-renowned developmental assessment, …" at bounding box center [280, 597] width 530 height 598
